Goal: Information Seeking & Learning: Learn about a topic

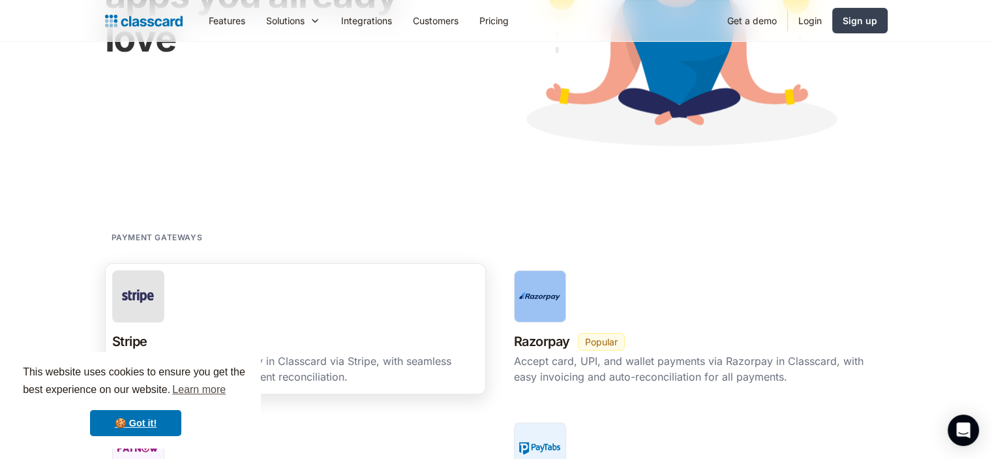
scroll to position [261, 0]
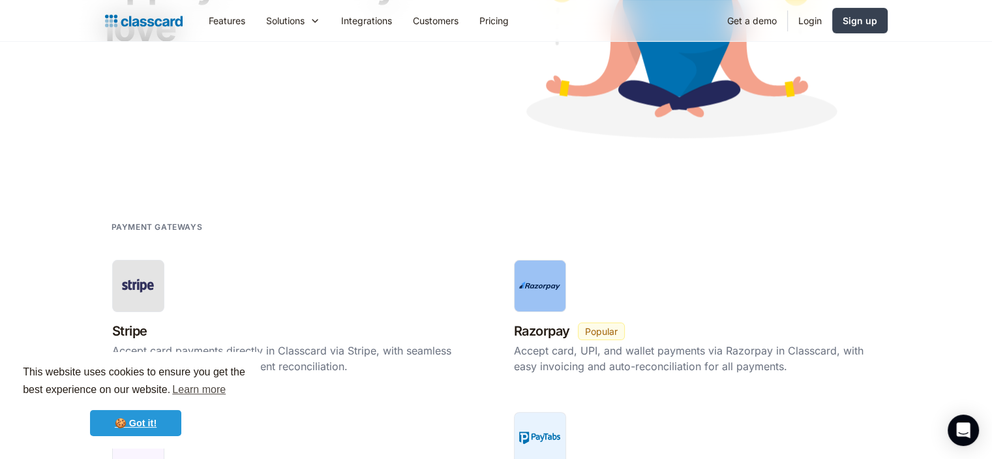
click at [170, 418] on link "🍪 Got it!" at bounding box center [135, 423] width 91 height 26
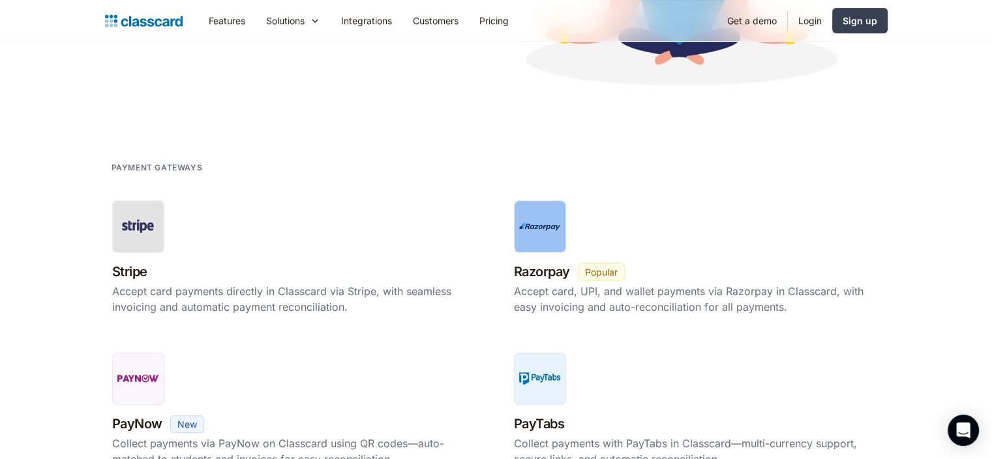
scroll to position [457, 0]
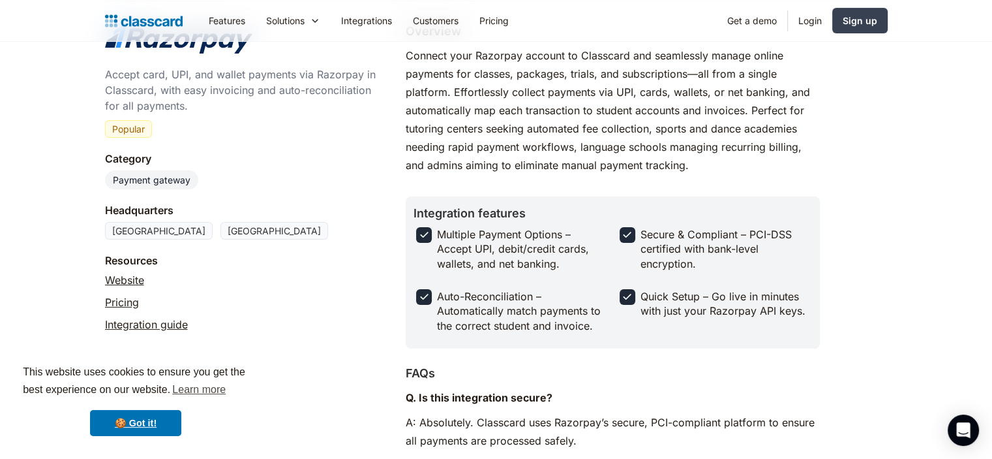
scroll to position [130, 0]
click at [167, 424] on link "🍪 Got it!" at bounding box center [135, 423] width 91 height 26
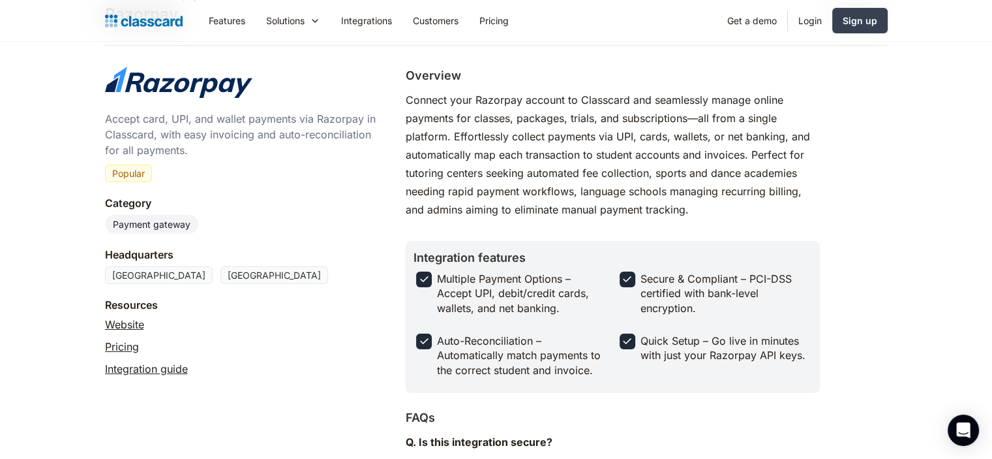
scroll to position [65, 0]
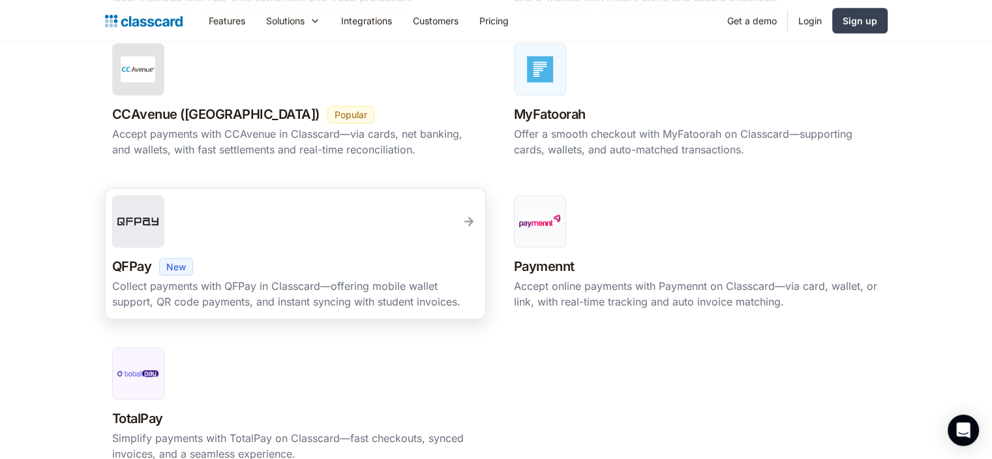
scroll to position [1109, 0]
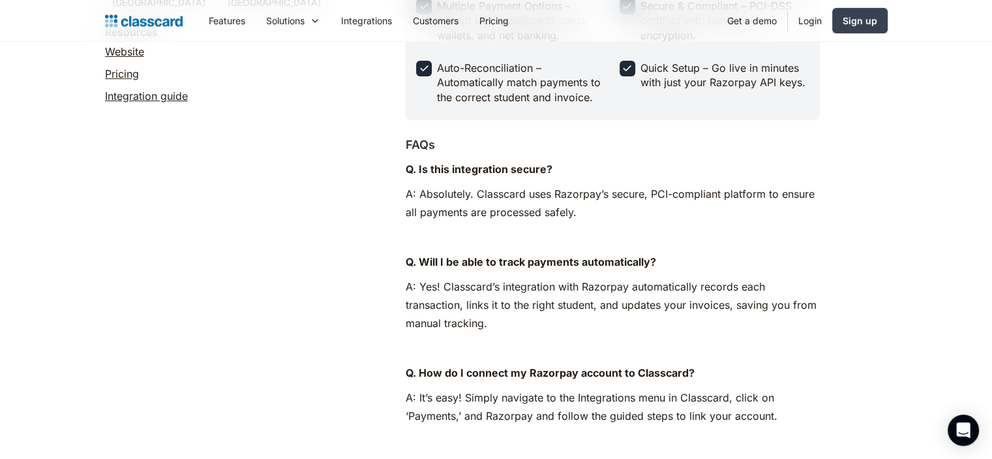
scroll to position [391, 0]
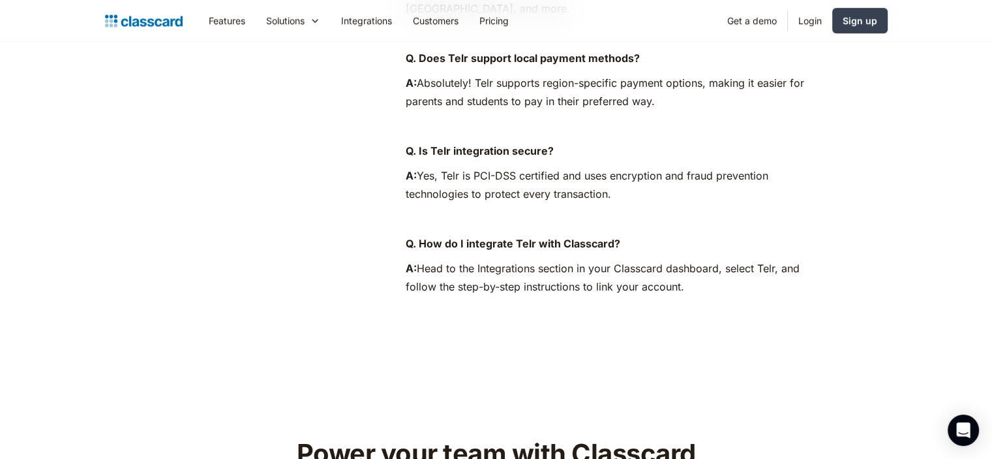
scroll to position [783, 0]
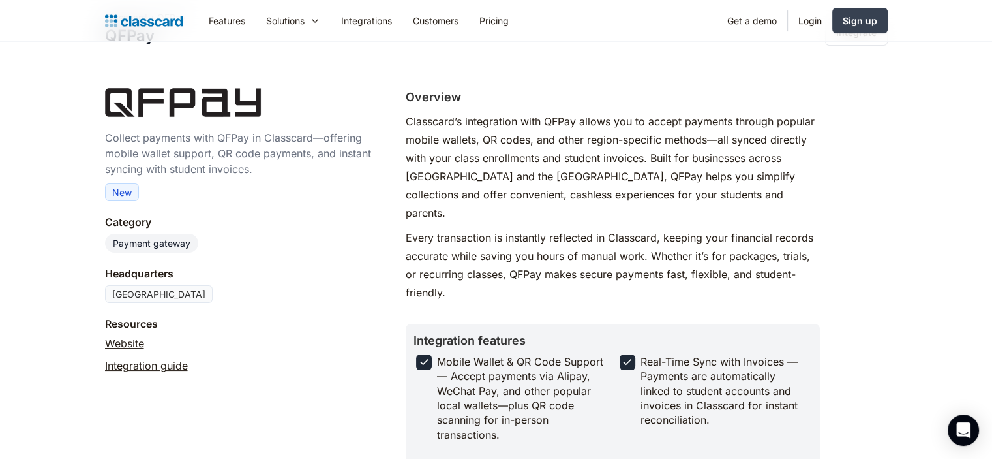
scroll to position [130, 0]
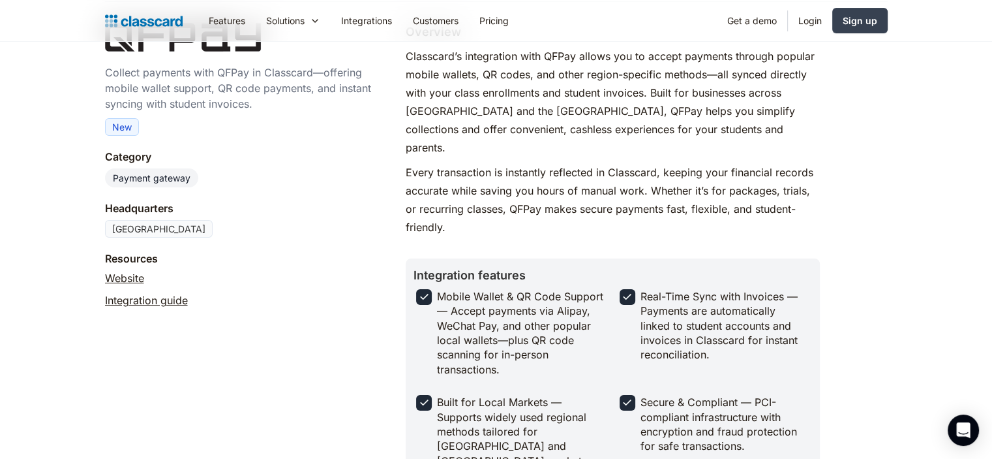
click at [169, 303] on link "Integration guide" at bounding box center [146, 300] width 83 height 16
